Goal: Task Accomplishment & Management: Complete application form

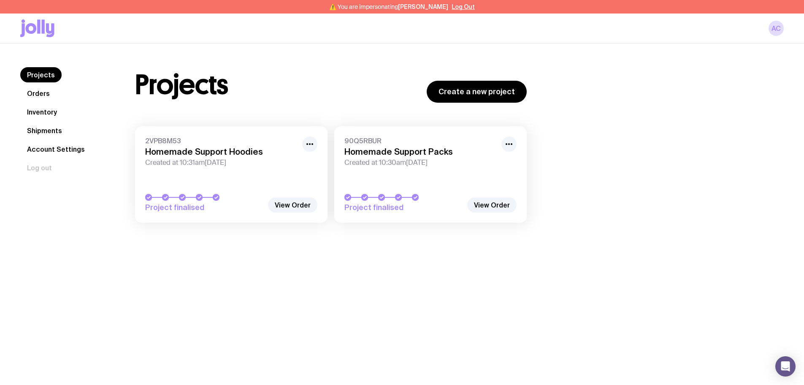
click at [56, 133] on link "Shipments" at bounding box center [44, 130] width 49 height 15
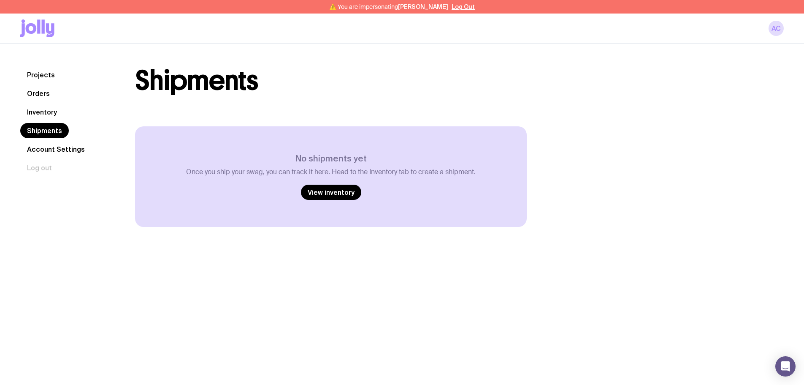
click at [43, 111] on link "Inventory" at bounding box center [41, 111] width 43 height 15
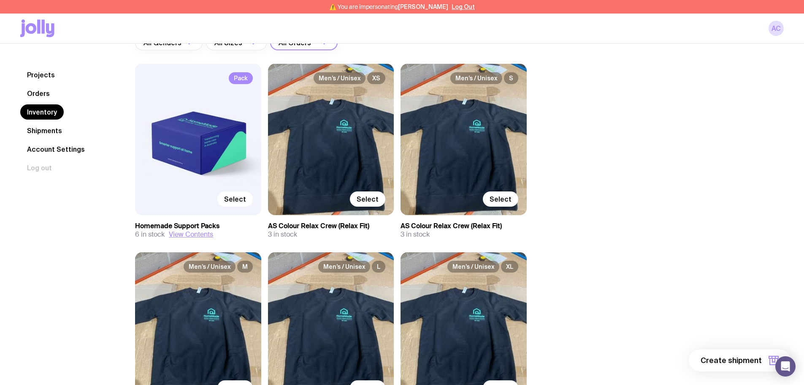
scroll to position [84, 0]
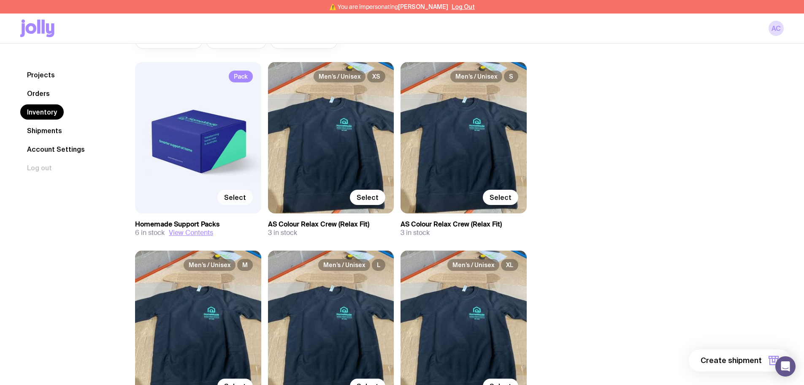
click at [234, 197] on span "Select" at bounding box center [235, 197] width 22 height 8
click at [0, 0] on input "Select" at bounding box center [0, 0] width 0 height 0
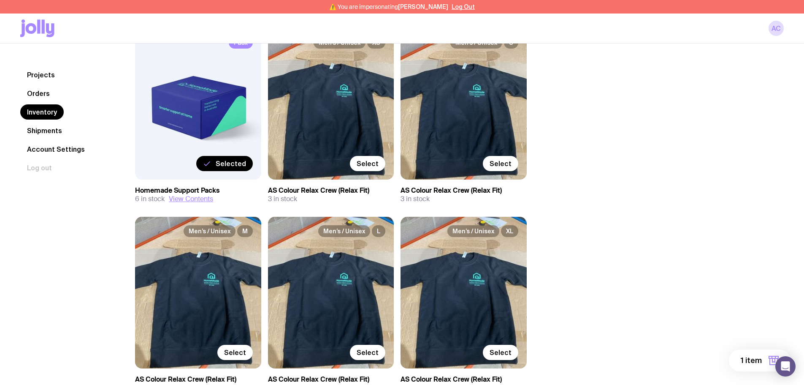
scroll to position [169, 0]
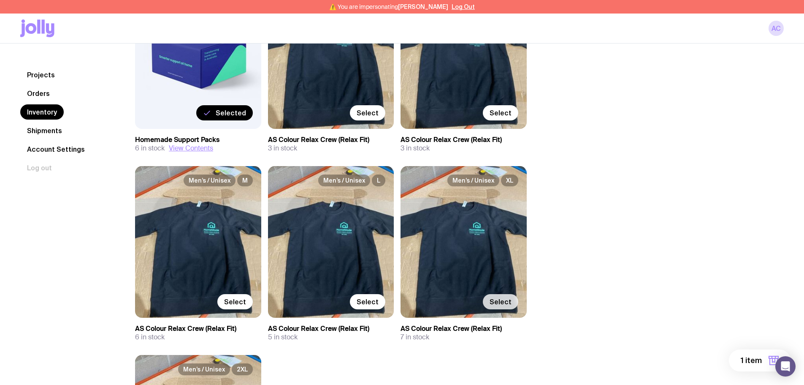
click at [499, 298] on span "Select" at bounding box center [501, 301] width 22 height 8
click at [0, 0] on input "Select" at bounding box center [0, 0] width 0 height 0
click at [760, 361] on span "2 items" at bounding box center [748, 360] width 27 height 10
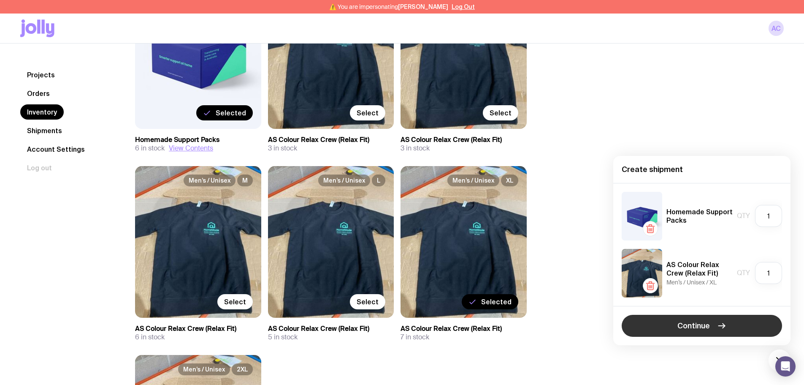
click at [716, 328] on button "Continue" at bounding box center [702, 325] width 160 height 22
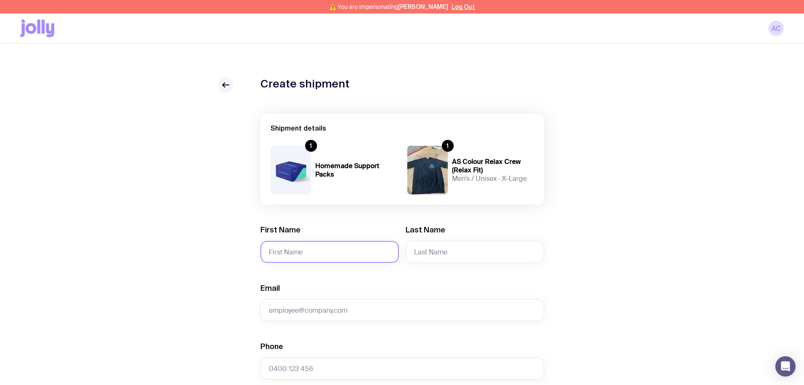
click at [333, 253] on input "First Name" at bounding box center [329, 252] width 138 height 22
type input "[PERSON_NAME]"
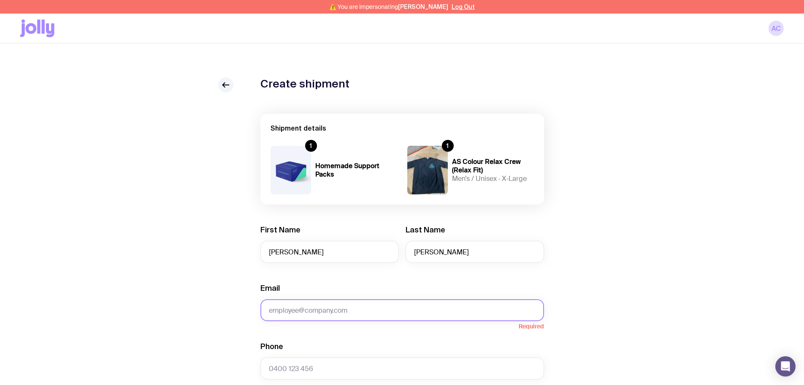
click at [322, 306] on input "Email" at bounding box center [402, 310] width 284 height 22
paste input "[PERSON_NAME][EMAIL_ADDRESS][PERSON_NAME][DOMAIN_NAME]"
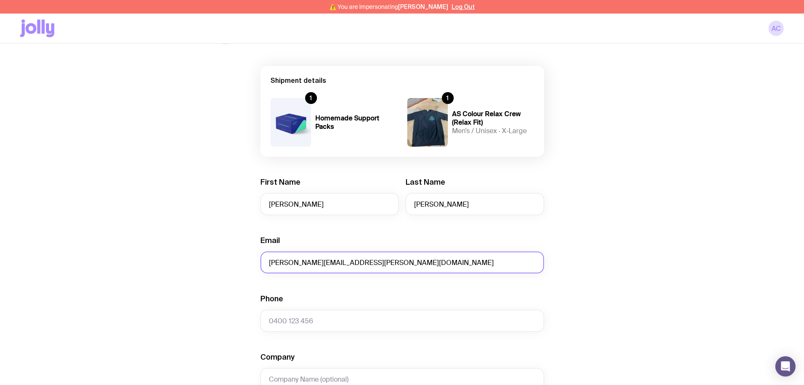
scroll to position [84, 0]
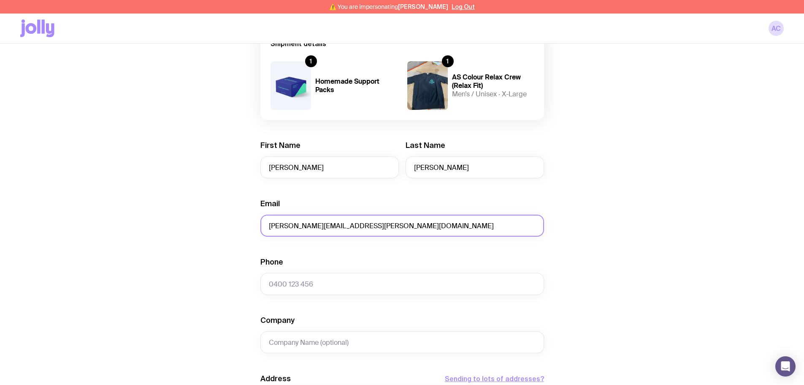
type input "[PERSON_NAME][EMAIL_ADDRESS][PERSON_NAME][DOMAIN_NAME]"
click at [298, 287] on input "Phone" at bounding box center [402, 284] width 284 height 22
paste input "0457 289 909"
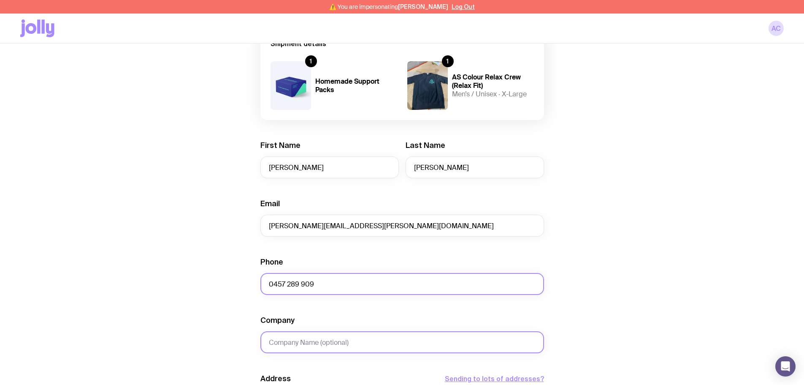
type input "0457 289 909"
click at [320, 340] on input "Company" at bounding box center [402, 342] width 284 height 22
type input "Homemade Support"
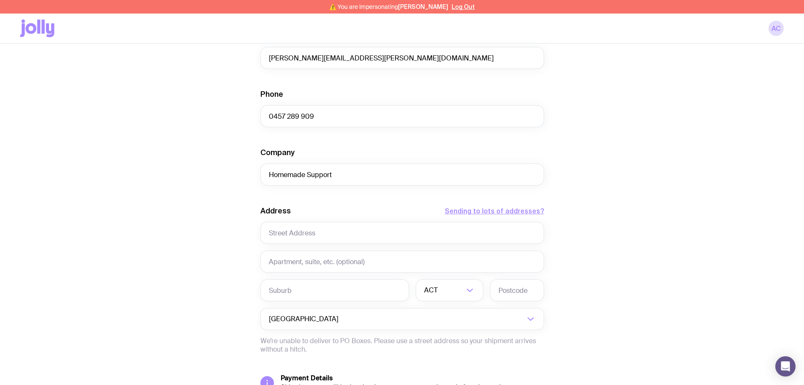
scroll to position [253, 0]
click at [315, 233] on input "text" at bounding box center [402, 231] width 284 height 22
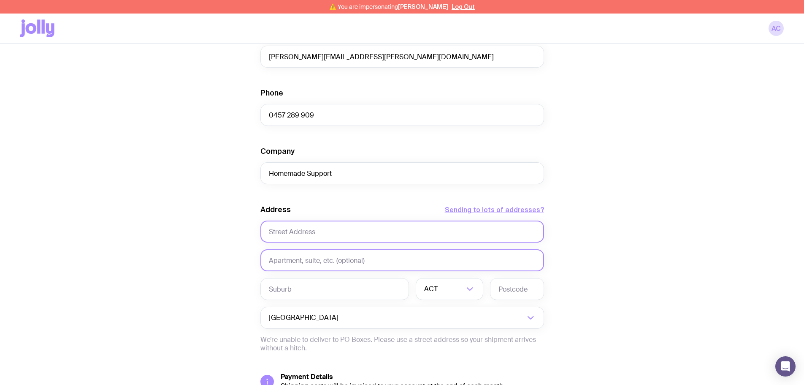
paste input "[STREET_ADDRESS]"
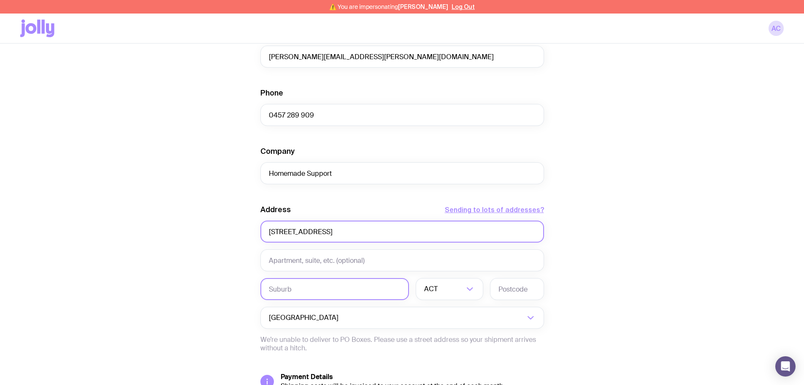
type input "[STREET_ADDRESS]"
click at [317, 283] on input "text" at bounding box center [334, 289] width 149 height 22
type input "[GEOGRAPHIC_DATA]"
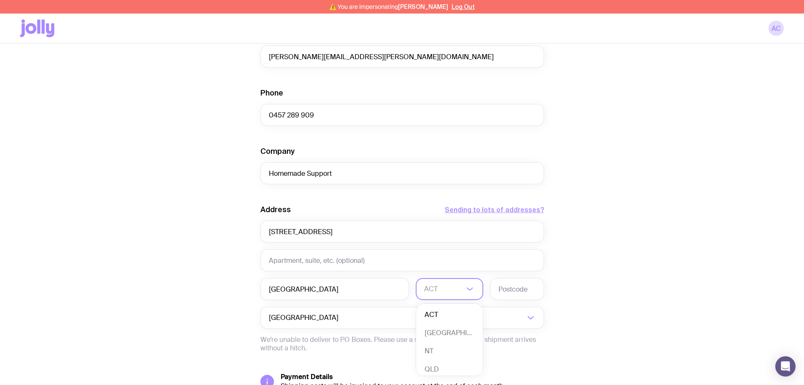
click at [457, 294] on input "Search for option" at bounding box center [444, 289] width 40 height 22
click at [448, 330] on li "[GEOGRAPHIC_DATA]" at bounding box center [449, 333] width 67 height 18
click at [528, 282] on input "text" at bounding box center [517, 289] width 54 height 22
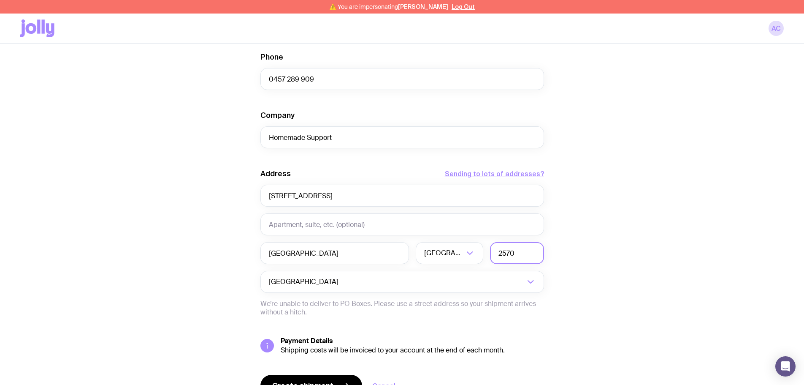
scroll to position [335, 0]
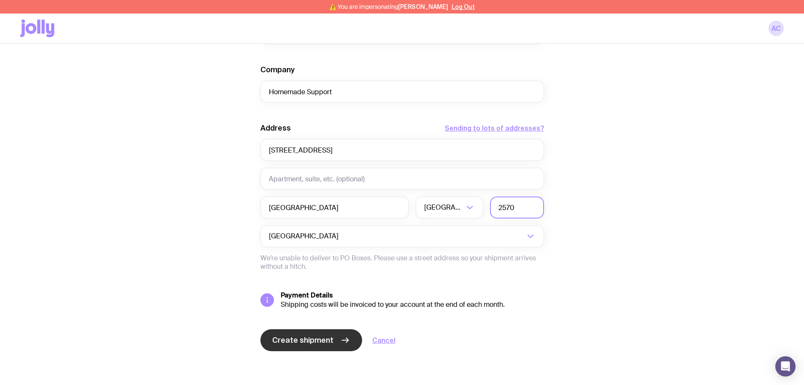
type input "2570"
click at [333, 344] on button "Create shipment" at bounding box center [311, 340] width 102 height 22
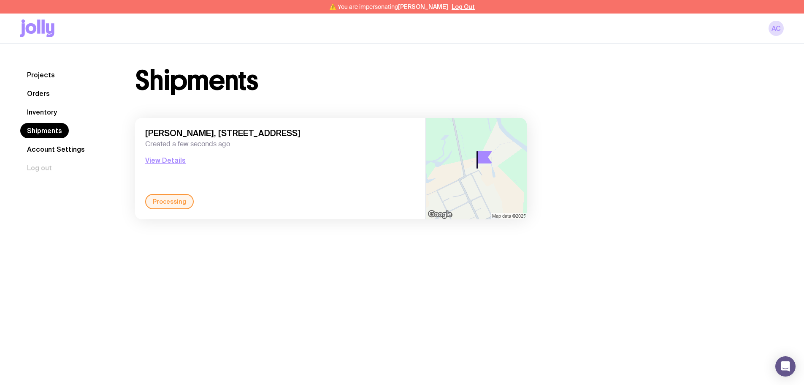
click at [54, 113] on link "Inventory" at bounding box center [41, 111] width 43 height 15
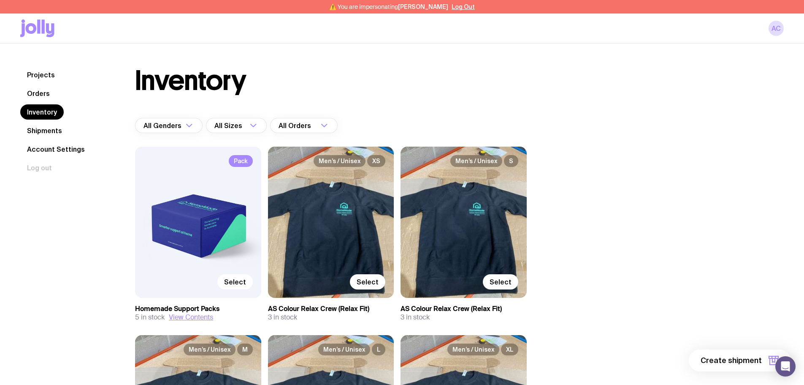
click at [221, 245] on div "Pack Select" at bounding box center [198, 221] width 126 height 151
click at [236, 281] on span "Select" at bounding box center [235, 281] width 22 height 8
click at [0, 0] on input "Select" at bounding box center [0, 0] width 0 height 0
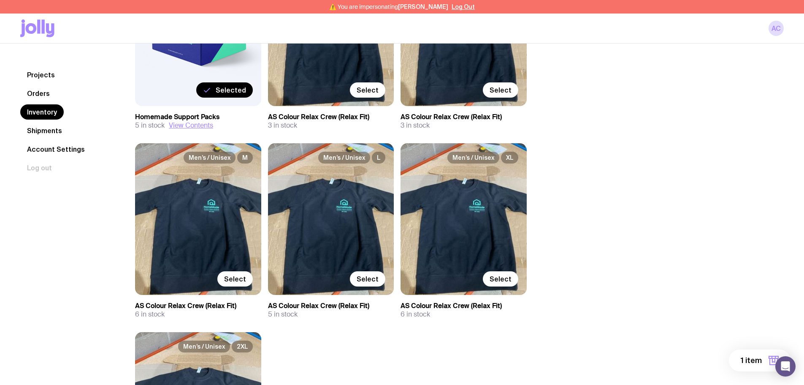
scroll to position [211, 0]
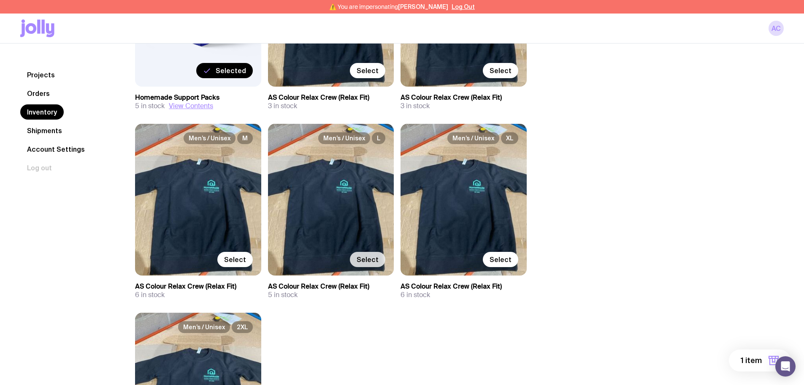
click at [370, 265] on label "Select" at bounding box center [367, 259] width 35 height 15
click at [0, 0] on input "Select" at bounding box center [0, 0] width 0 height 0
click at [742, 356] on span "2 items" at bounding box center [748, 360] width 27 height 10
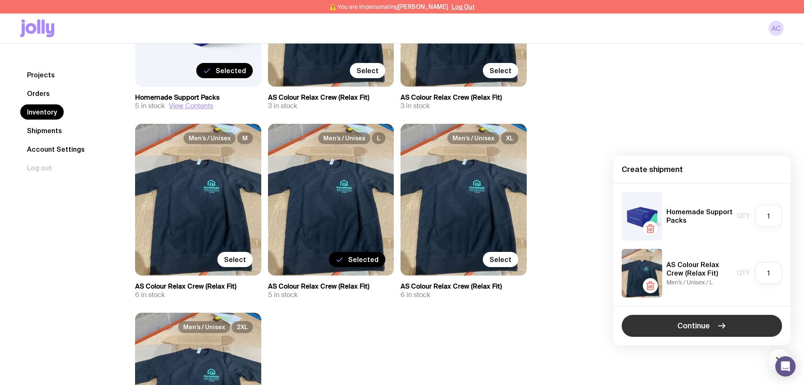
click at [726, 329] on icon "button" at bounding box center [722, 325] width 10 height 10
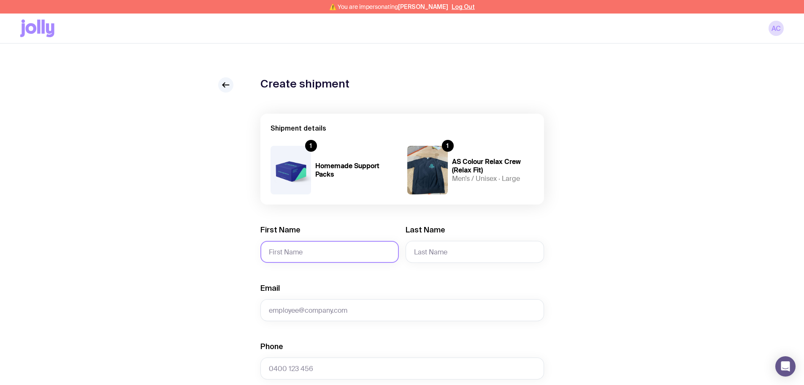
click at [324, 249] on input "First Name" at bounding box center [329, 252] width 138 height 22
type input "[PERSON_NAME]"
type input "Hyde"
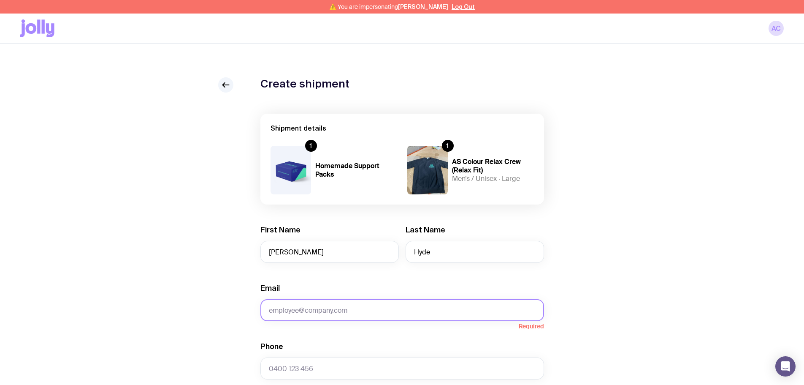
click at [414, 301] on input "Email" at bounding box center [402, 310] width 284 height 22
paste input "[EMAIL_ADDRESS][DOMAIN_NAME]"
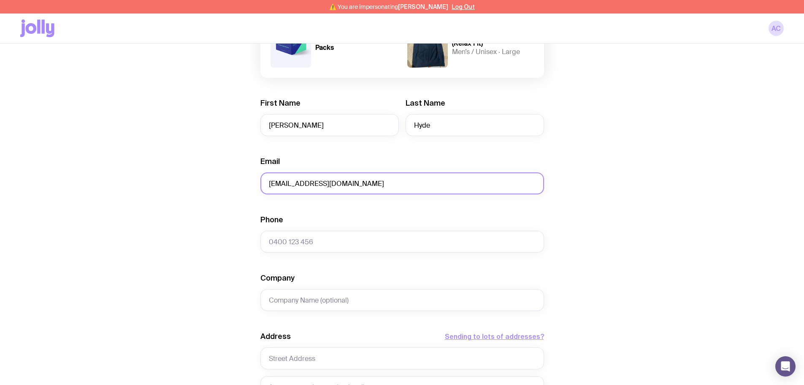
type input "[EMAIL_ADDRESS][DOMAIN_NAME]"
click at [304, 241] on input "Phone" at bounding box center [402, 241] width 284 height 22
paste input "0474 804 291"
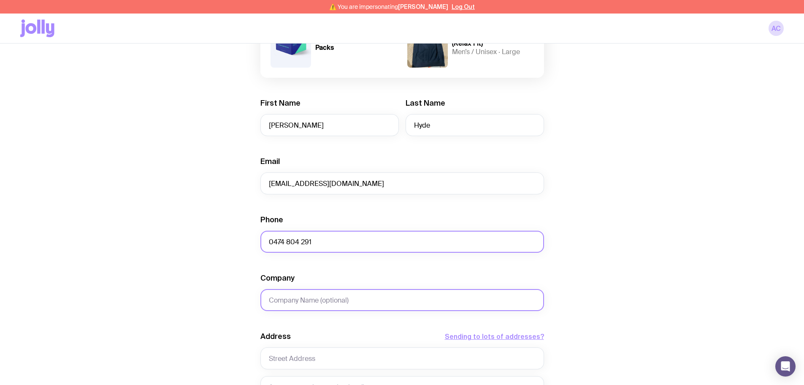
type input "0474 804 291"
click at [315, 298] on input "Company" at bounding box center [402, 300] width 284 height 22
type input "H"
type input "Homemade Support"
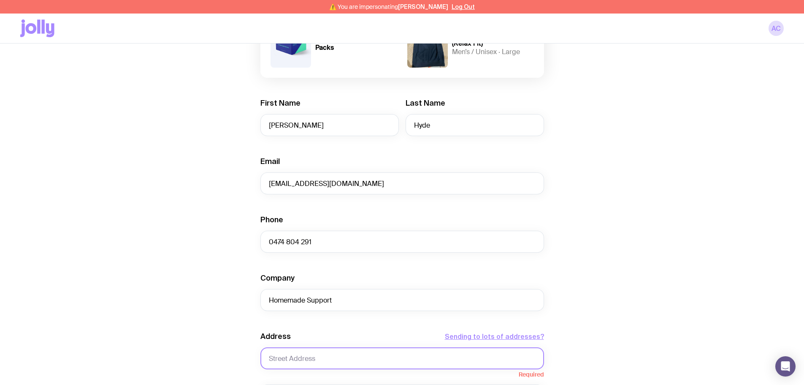
click at [312, 353] on input "text" at bounding box center [402, 358] width 284 height 22
paste input "[STREET_ADDRESS]"
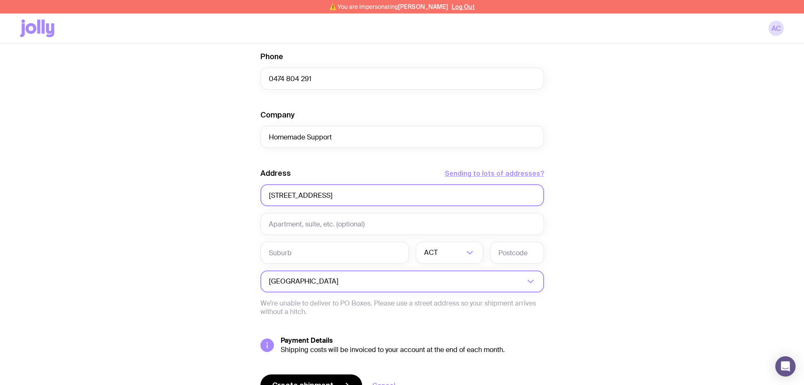
scroll to position [296, 0]
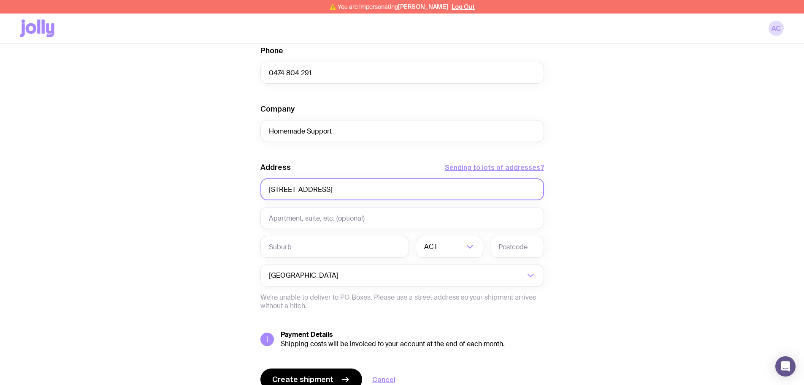
type input "[STREET_ADDRESS]"
click at [295, 247] on input "text" at bounding box center [334, 247] width 149 height 22
type input "Paddington"
click at [447, 285] on li "[GEOGRAPHIC_DATA]" at bounding box center [449, 291] width 67 height 18
click at [504, 252] on input "text" at bounding box center [517, 247] width 54 height 22
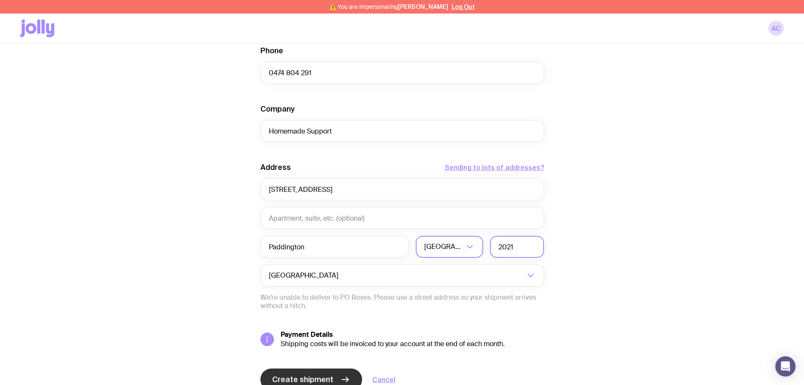
type input "2021"
click at [331, 372] on button "Create shipment" at bounding box center [311, 379] width 102 height 22
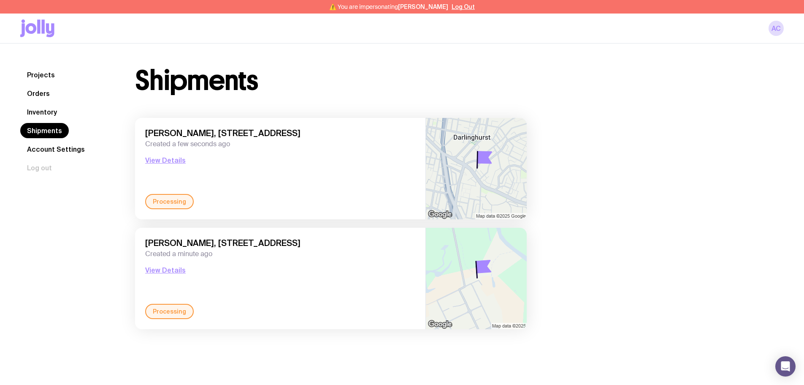
click at [39, 132] on link "Shipments" at bounding box center [44, 130] width 49 height 15
click at [57, 113] on link "Inventory" at bounding box center [41, 111] width 43 height 15
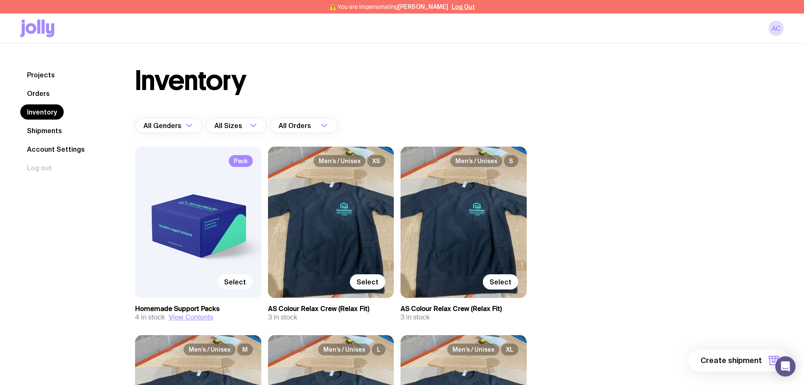
click at [239, 286] on label "Select" at bounding box center [234, 281] width 35 height 15
click at [0, 0] on input "Select" at bounding box center [0, 0] width 0 height 0
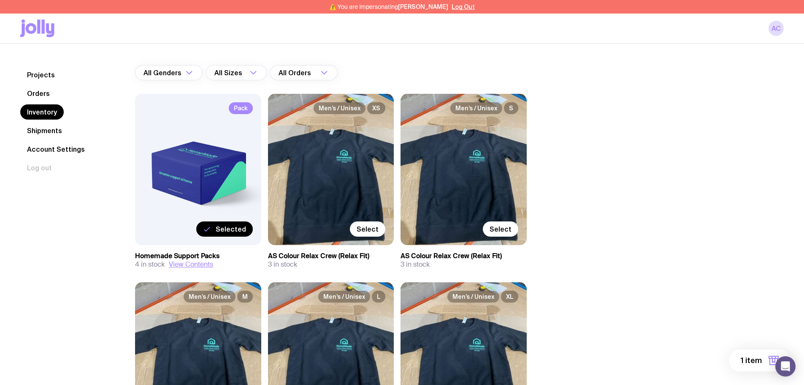
scroll to position [169, 0]
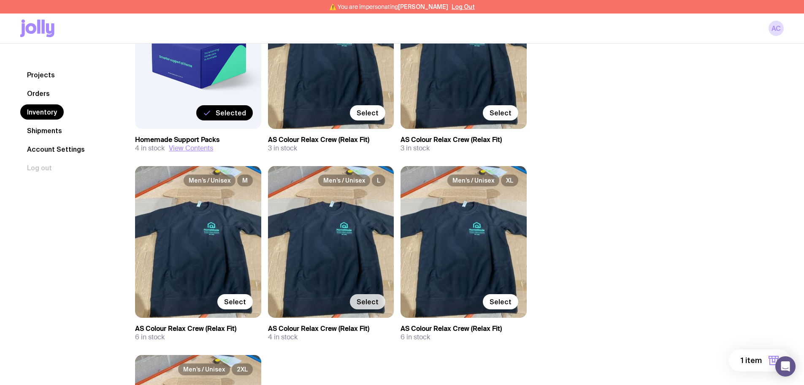
click at [372, 309] on label "Select" at bounding box center [367, 301] width 35 height 15
click at [0, 0] on input "Select" at bounding box center [0, 0] width 0 height 0
click at [756, 367] on button "2 items" at bounding box center [757, 360] width 68 height 22
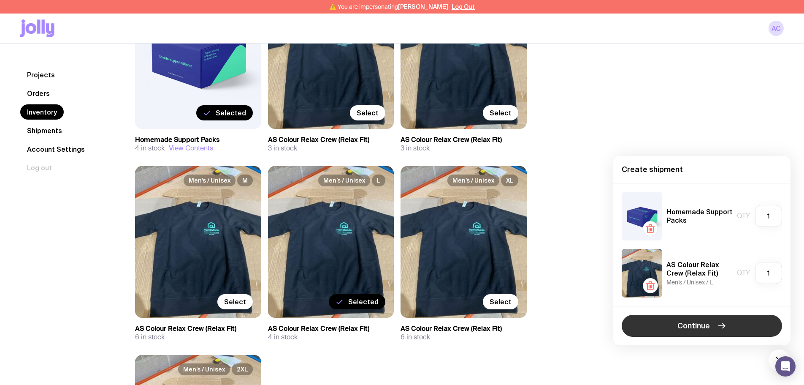
click at [693, 325] on span "Continue" at bounding box center [694, 325] width 33 height 10
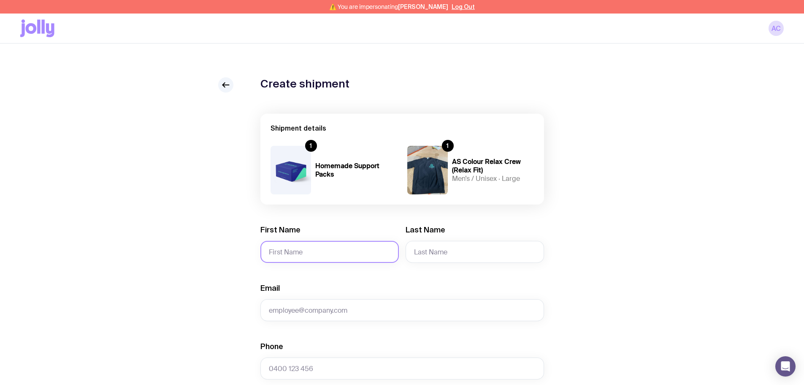
click at [300, 256] on input "First Name" at bounding box center [329, 252] width 138 height 22
type input "Preet"
type input "Kaur"
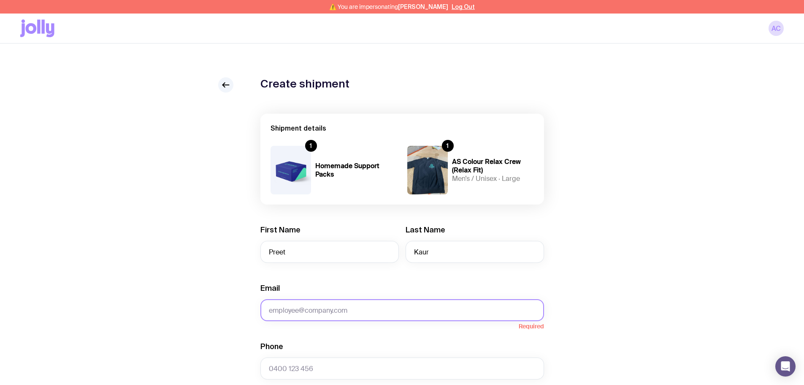
drag, startPoint x: 337, startPoint y: 317, endPoint x: 341, endPoint y: 312, distance: 6.0
click at [337, 317] on input "Email" at bounding box center [402, 310] width 284 height 22
paste input "[PERSON_NAME][EMAIL_ADDRESS][PERSON_NAME][DOMAIN_NAME]"
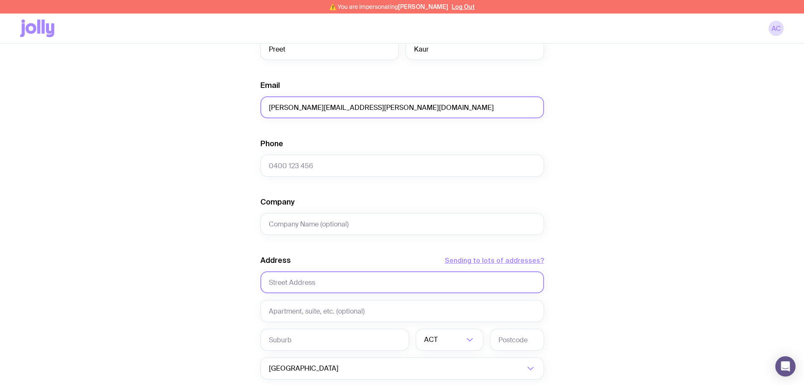
scroll to position [211, 0]
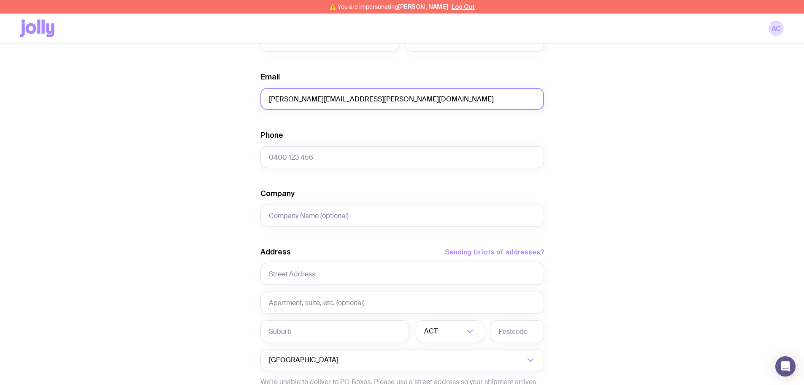
type input "[PERSON_NAME][EMAIL_ADDRESS][PERSON_NAME][DOMAIN_NAME]"
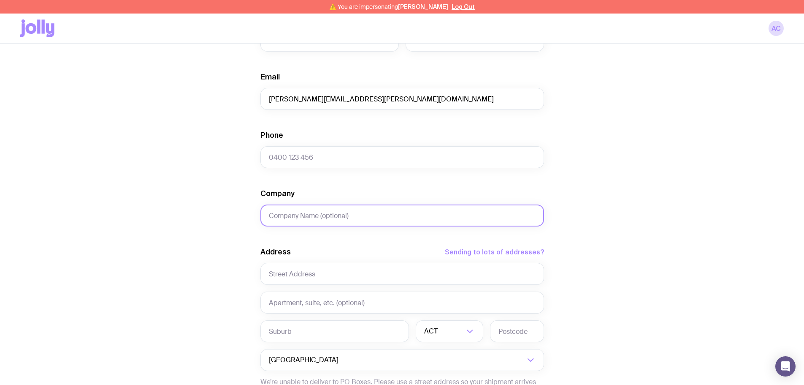
click at [320, 208] on input "Company" at bounding box center [402, 215] width 284 height 22
paste input "0416 878 916"
type input "0416 878 916"
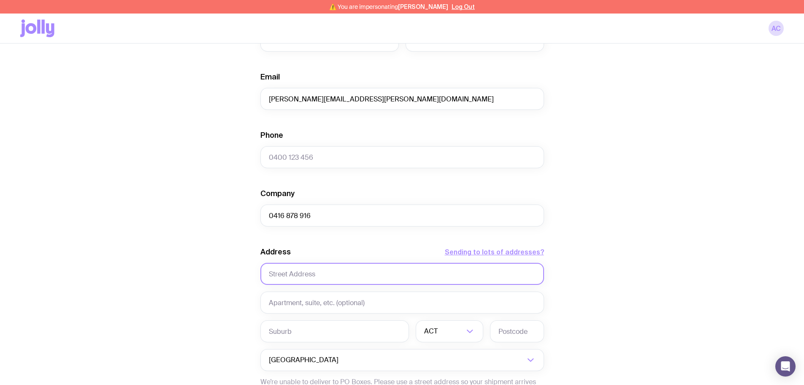
click at [324, 271] on input "text" at bounding box center [402, 274] width 284 height 22
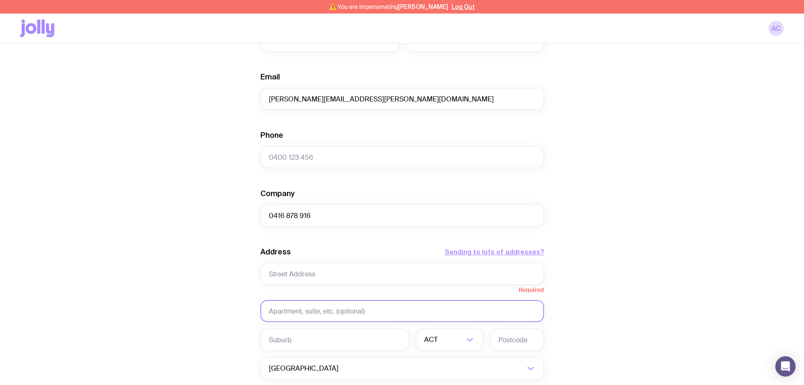
click at [317, 311] on input "text" at bounding box center [402, 311] width 284 height 22
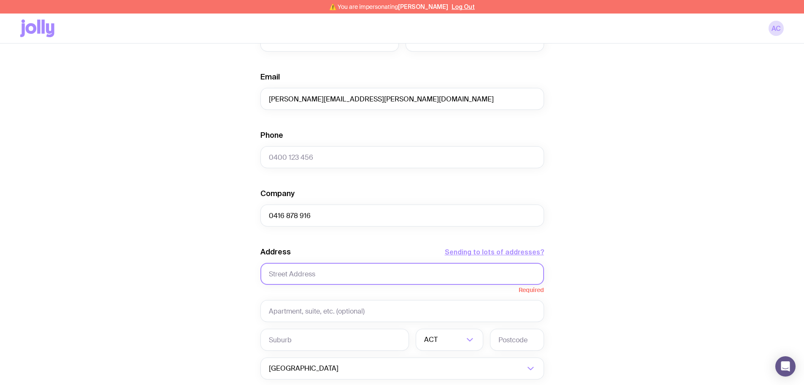
click at [274, 270] on input "text" at bounding box center [402, 274] width 284 height 22
paste input "[STREET_ADDRESS]"
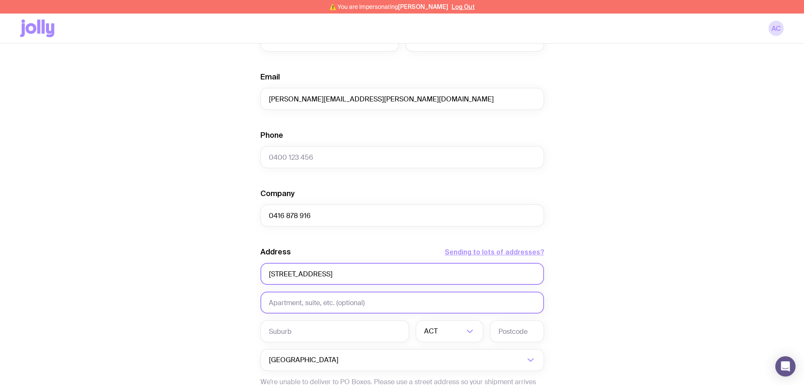
type input "[STREET_ADDRESS]"
click at [294, 304] on input "text" at bounding box center [402, 302] width 284 height 22
type input "2"
type input "Unit 20"
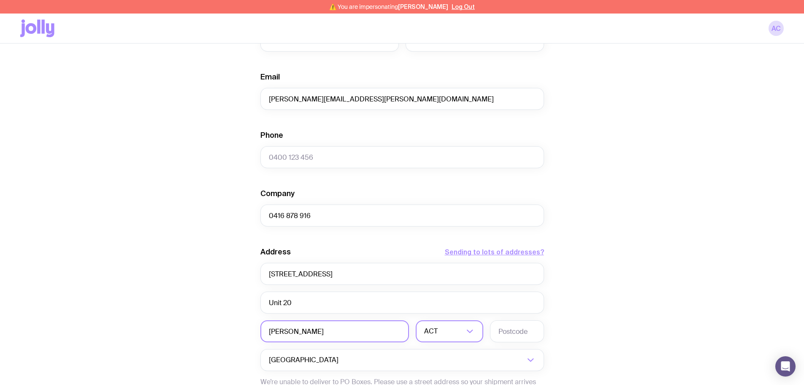
type input "[PERSON_NAME]"
click at [458, 329] on input "Search for option" at bounding box center [451, 331] width 24 height 22
click at [439, 376] on li "QLD" at bounding box center [449, 381] width 67 height 18
click at [518, 335] on input "text" at bounding box center [517, 331] width 54 height 22
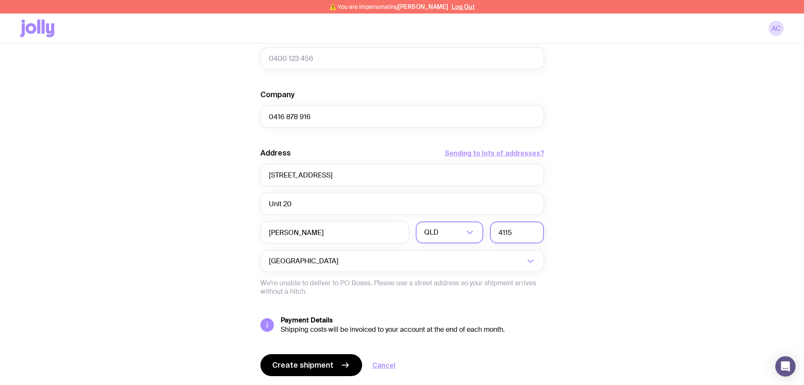
scroll to position [335, 0]
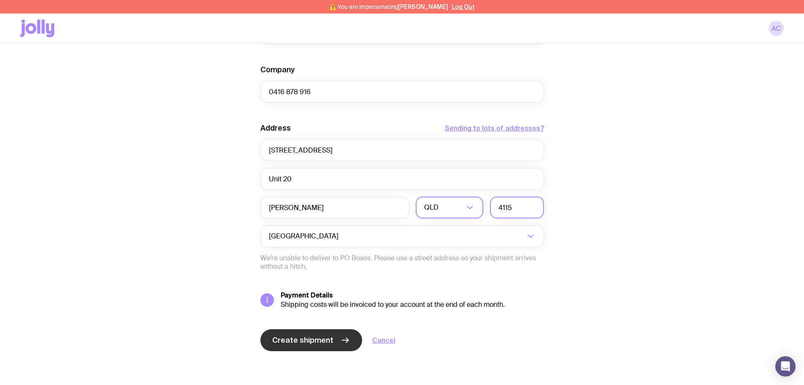
type input "4115"
click at [336, 337] on button "Create shipment" at bounding box center [311, 340] width 102 height 22
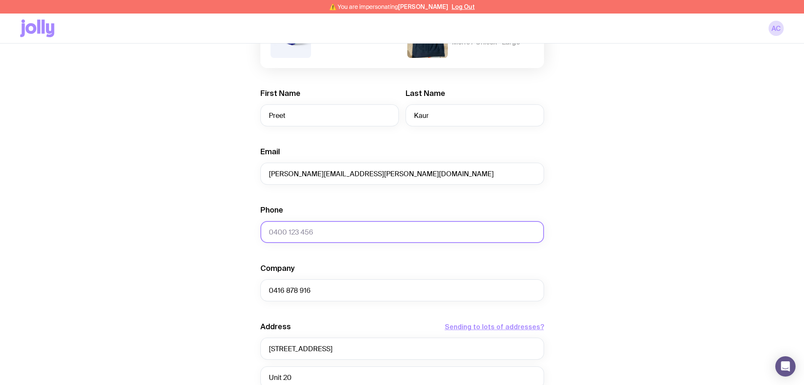
scroll to position [124, 0]
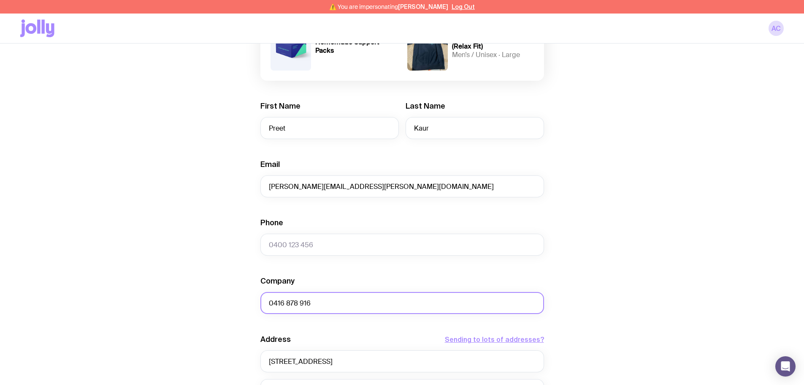
drag, startPoint x: 298, startPoint y: 306, endPoint x: 223, endPoint y: 298, distance: 75.6
click at [222, 298] on div "Create shipment Shipment details 1 Homemade Support Packs 1 AS Colour Relax Cre…" at bounding box center [402, 275] width 764 height 642
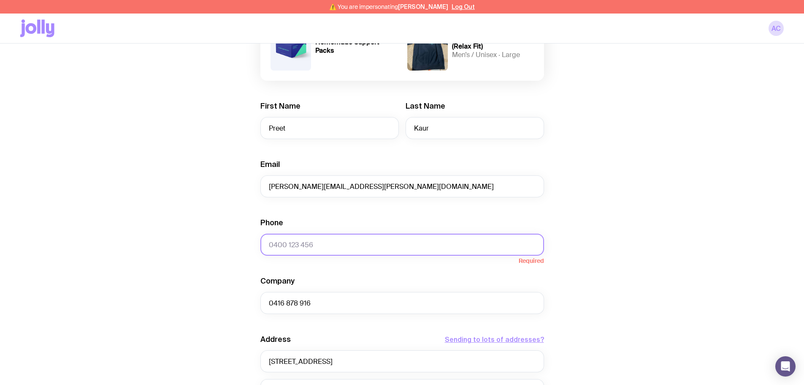
click at [314, 245] on input "Phone" at bounding box center [402, 244] width 284 height 22
paste input "0416 878 916"
type input "0416 878 916"
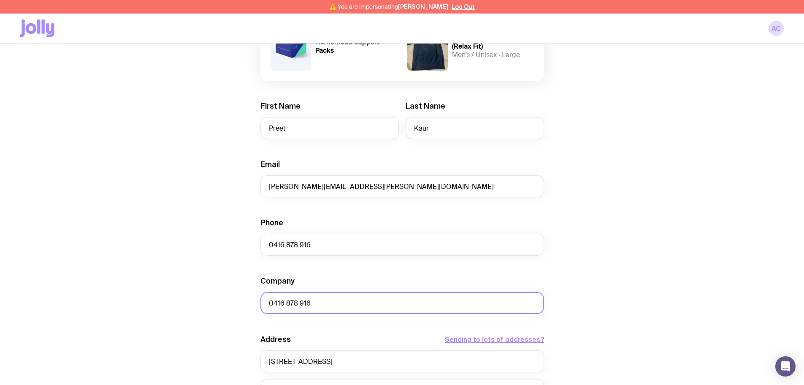
click at [328, 306] on input "0416 878 916" at bounding box center [402, 303] width 284 height 22
drag, startPoint x: 328, startPoint y: 306, endPoint x: 140, endPoint y: 287, distance: 189.2
click at [141, 287] on div "Create shipment Shipment details 1 Homemade Support Packs 1 AS Colour Relax Cre…" at bounding box center [402, 275] width 764 height 642
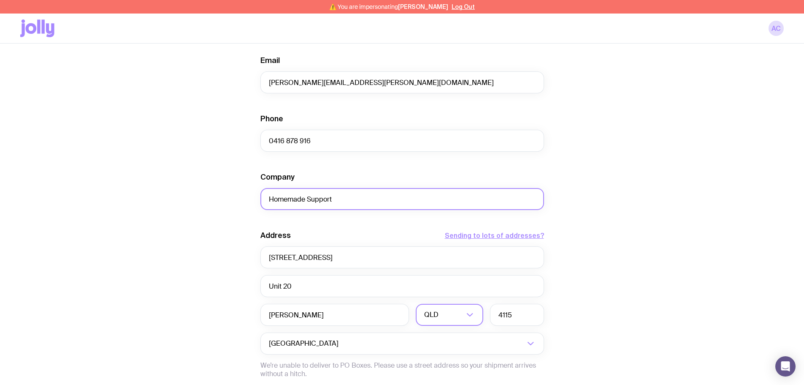
scroll to position [335, 0]
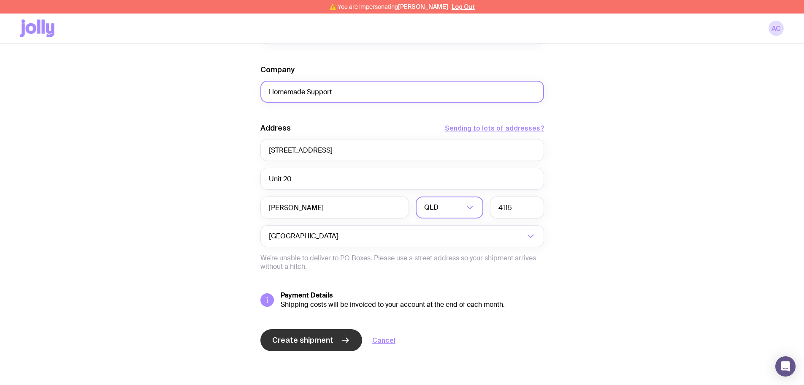
type input "Homemade Support"
click at [312, 333] on button "Create shipment" at bounding box center [311, 340] width 102 height 22
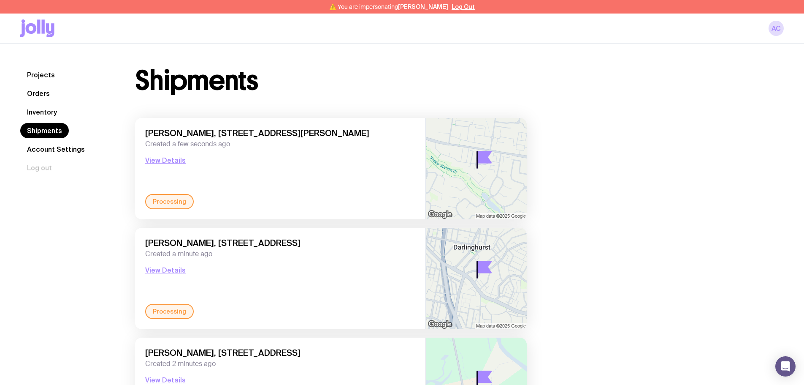
click at [49, 112] on link "Inventory" at bounding box center [41, 111] width 43 height 15
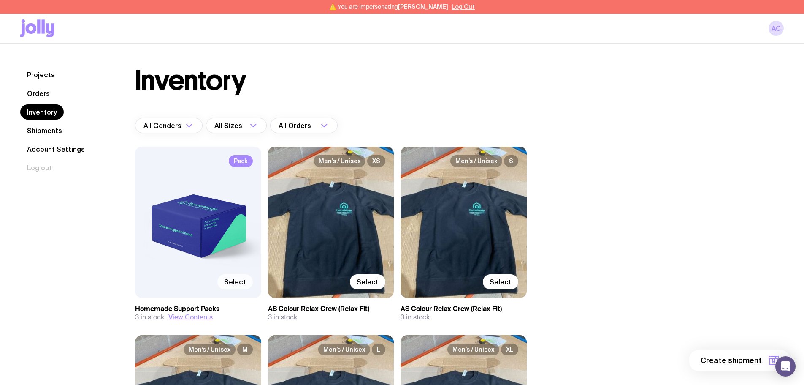
click at [239, 280] on span "Select" at bounding box center [235, 281] width 22 height 8
click at [0, 0] on input "Select" at bounding box center [0, 0] width 0 height 0
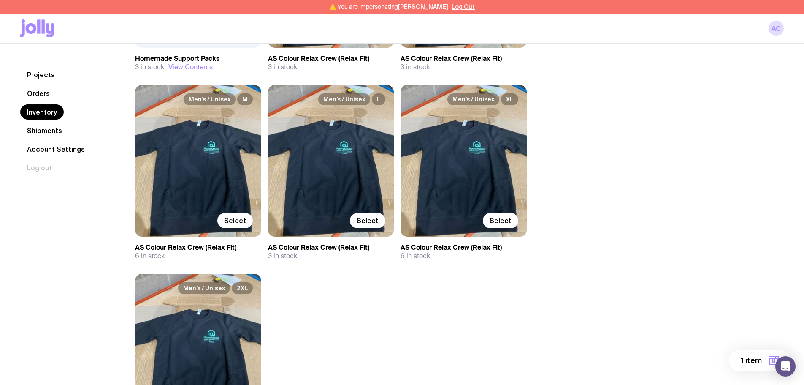
scroll to position [253, 0]
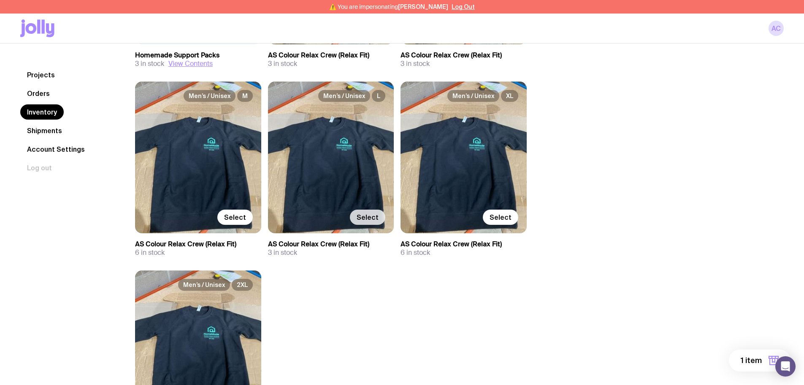
click at [369, 219] on span "Select" at bounding box center [368, 217] width 22 height 8
click at [0, 0] on input "Select" at bounding box center [0, 0] width 0 height 0
click at [758, 358] on span "2 items" at bounding box center [748, 360] width 27 height 10
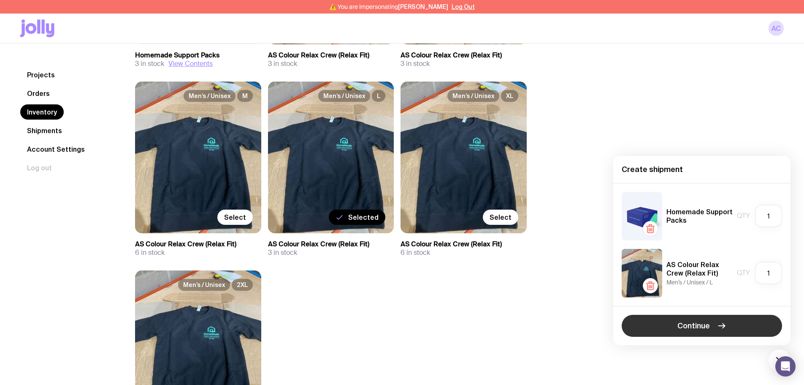
click at [728, 319] on button "Continue" at bounding box center [702, 325] width 160 height 22
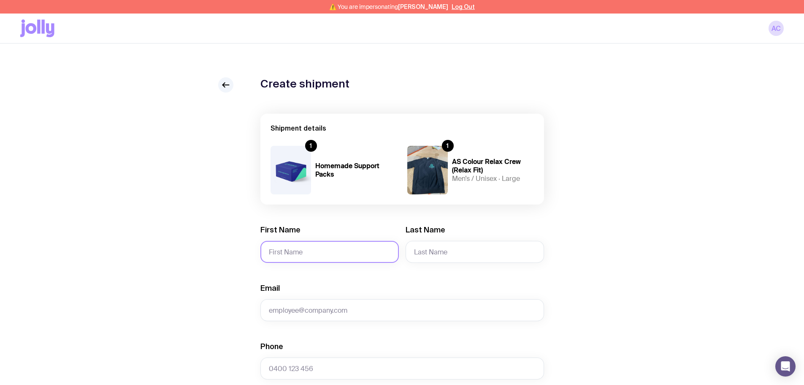
click at [316, 249] on input "First Name" at bounding box center [329, 252] width 138 height 22
type input "Sandeep"
type input "Kaur"
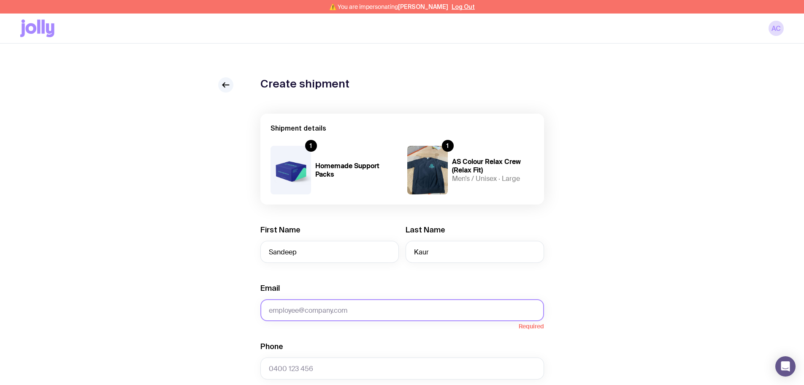
click at [300, 312] on input "Email" at bounding box center [402, 310] width 284 height 22
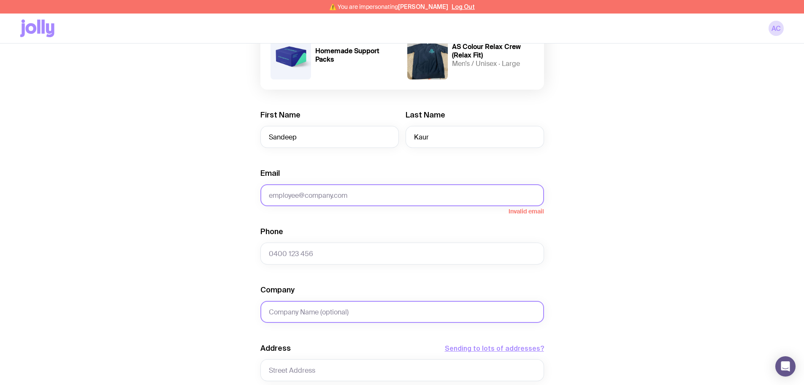
scroll to position [127, 0]
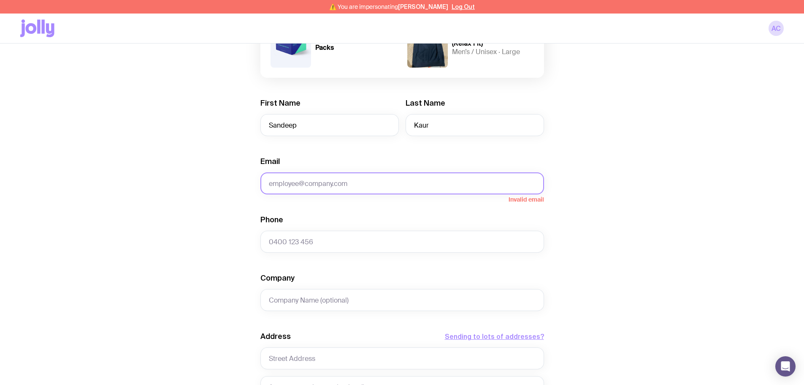
paste input "v"
paste input "email"
drag, startPoint x: 307, startPoint y: 184, endPoint x: 261, endPoint y: 184, distance: 45.6
click at [261, 184] on input "v" at bounding box center [402, 183] width 284 height 22
paste input "[EMAIL_ADDRESS][DOMAIN_NAME]"
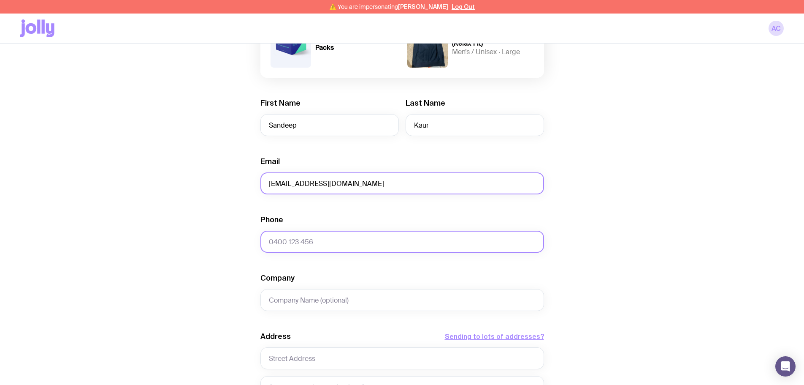
type input "[EMAIL_ADDRESS][DOMAIN_NAME]"
click at [296, 234] on input "Phone" at bounding box center [402, 241] width 284 height 22
click at [330, 243] on input "Phone" at bounding box center [402, 241] width 284 height 22
paste input "0478 521 992"
type input "0478 521 992"
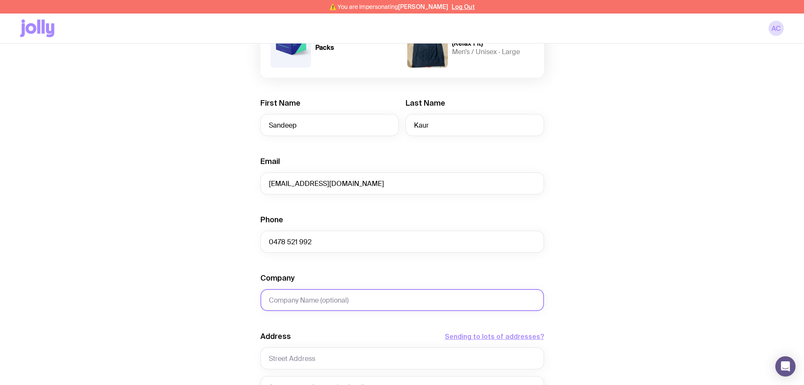
click at [387, 303] on input "Company" at bounding box center [402, 300] width 284 height 22
type input "Homemade Support"
click at [312, 355] on input "text" at bounding box center [402, 358] width 284 height 22
paste input "[STREET_ADDRESS]"
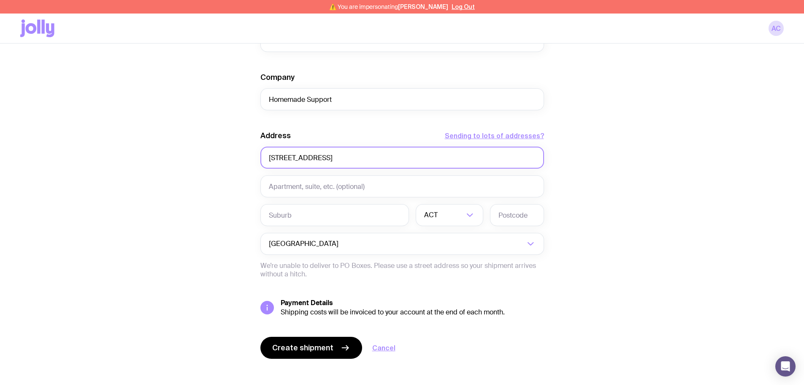
scroll to position [335, 0]
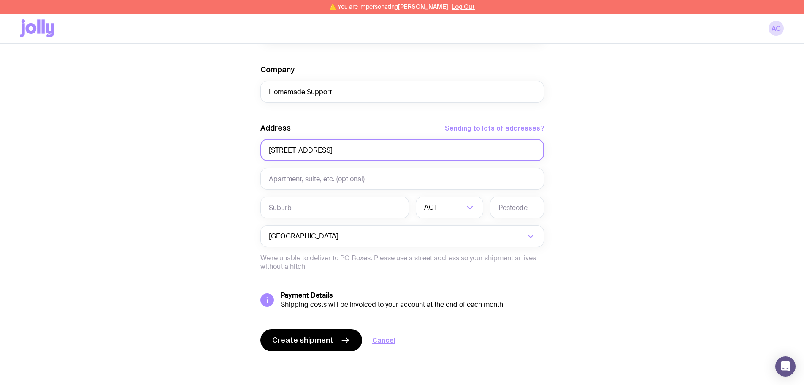
type input "[STREET_ADDRESS]"
click at [293, 206] on input "text" at bounding box center [334, 207] width 149 height 22
paste input "Truganina"
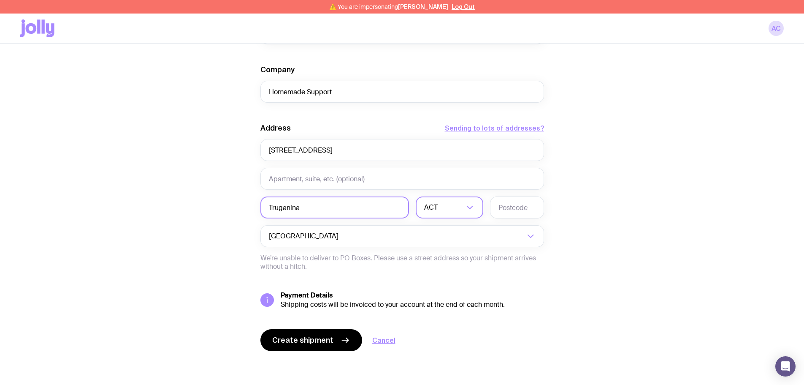
type input "Truganina"
click at [437, 206] on div "ACT" at bounding box center [440, 207] width 49 height 22
click at [433, 260] on li "VIC" at bounding box center [449, 264] width 67 height 18
click at [518, 206] on input "text" at bounding box center [517, 207] width 54 height 22
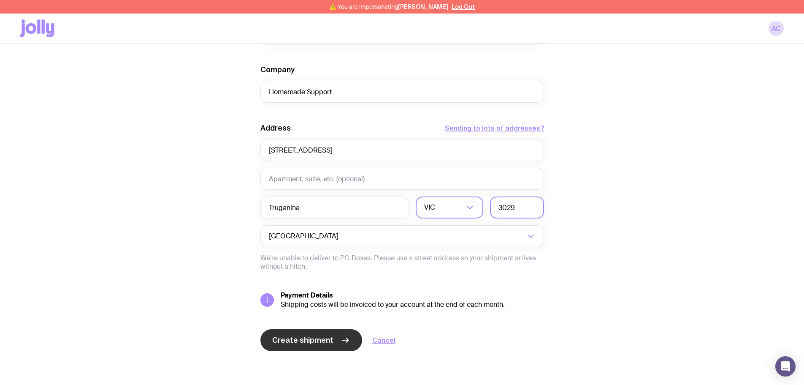
type input "3029"
click at [325, 341] on span "Create shipment" at bounding box center [302, 340] width 61 height 10
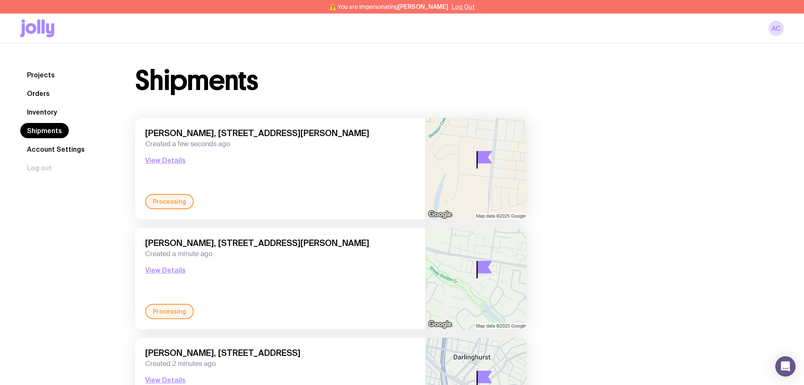
click at [459, 8] on button "Log Out" at bounding box center [463, 6] width 23 height 7
